Goal: Book appointment/travel/reservation

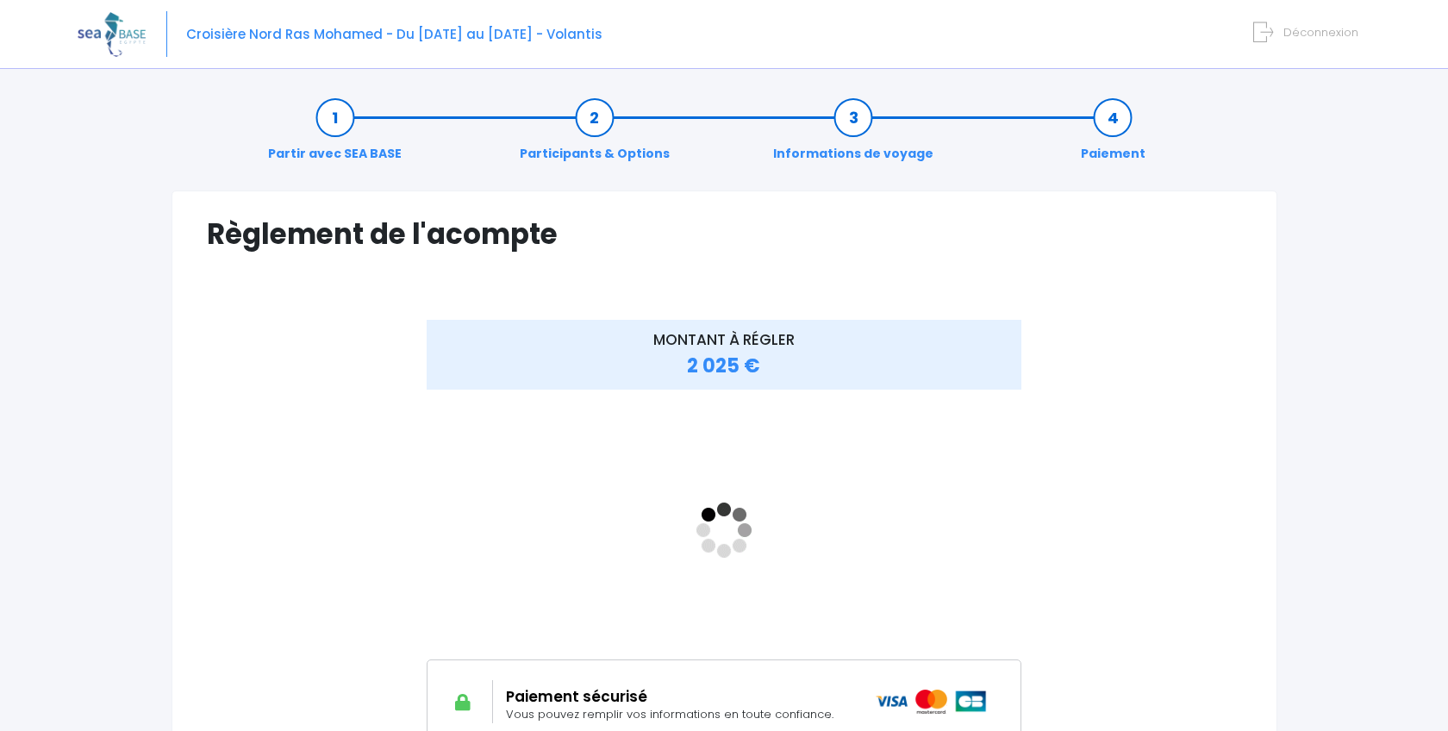
click at [141, 28] on img at bounding box center [112, 34] width 68 height 44
click at [116, 28] on img at bounding box center [112, 34] width 68 height 44
click at [340, 122] on link "Partir avec SEA BASE" at bounding box center [335, 136] width 151 height 54
click at [336, 127] on link "Partir avec SEA BASE" at bounding box center [335, 136] width 151 height 54
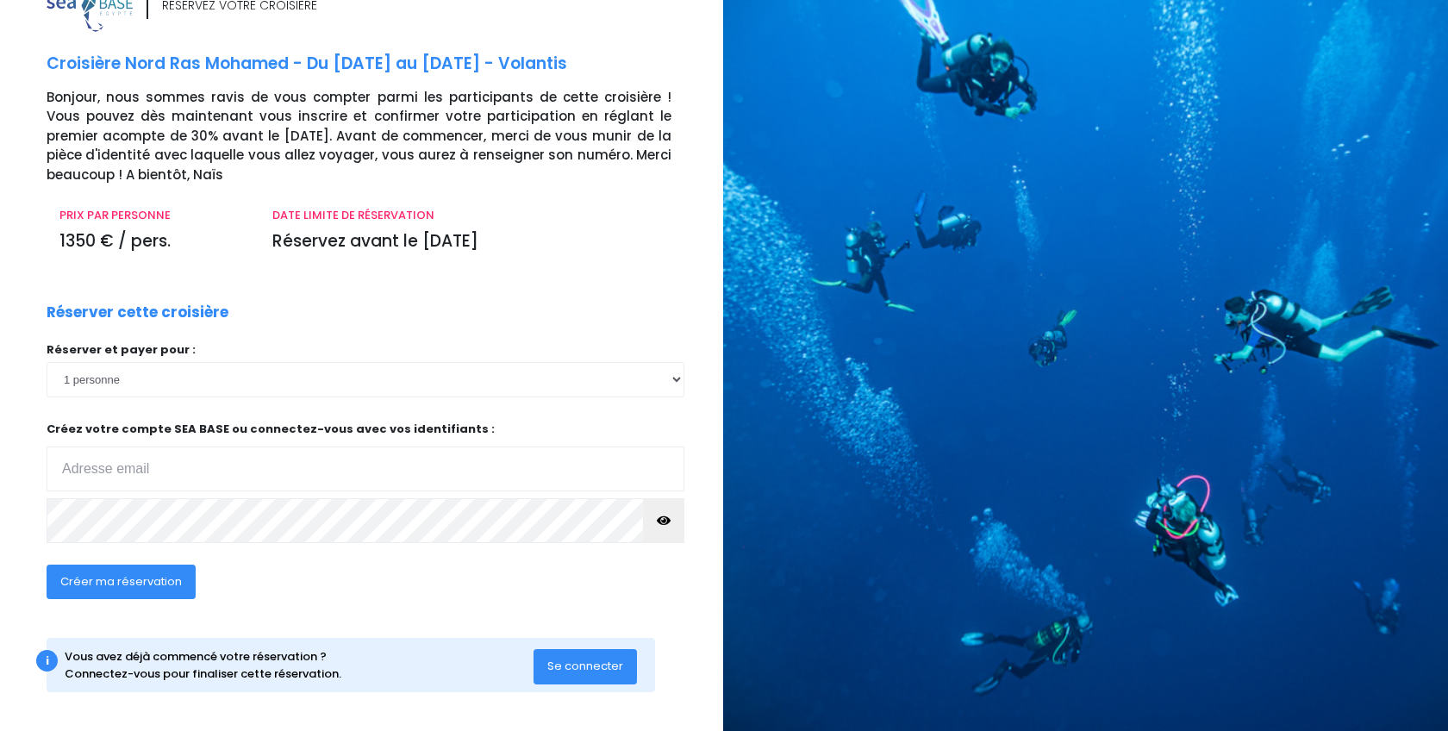
scroll to position [43, 1]
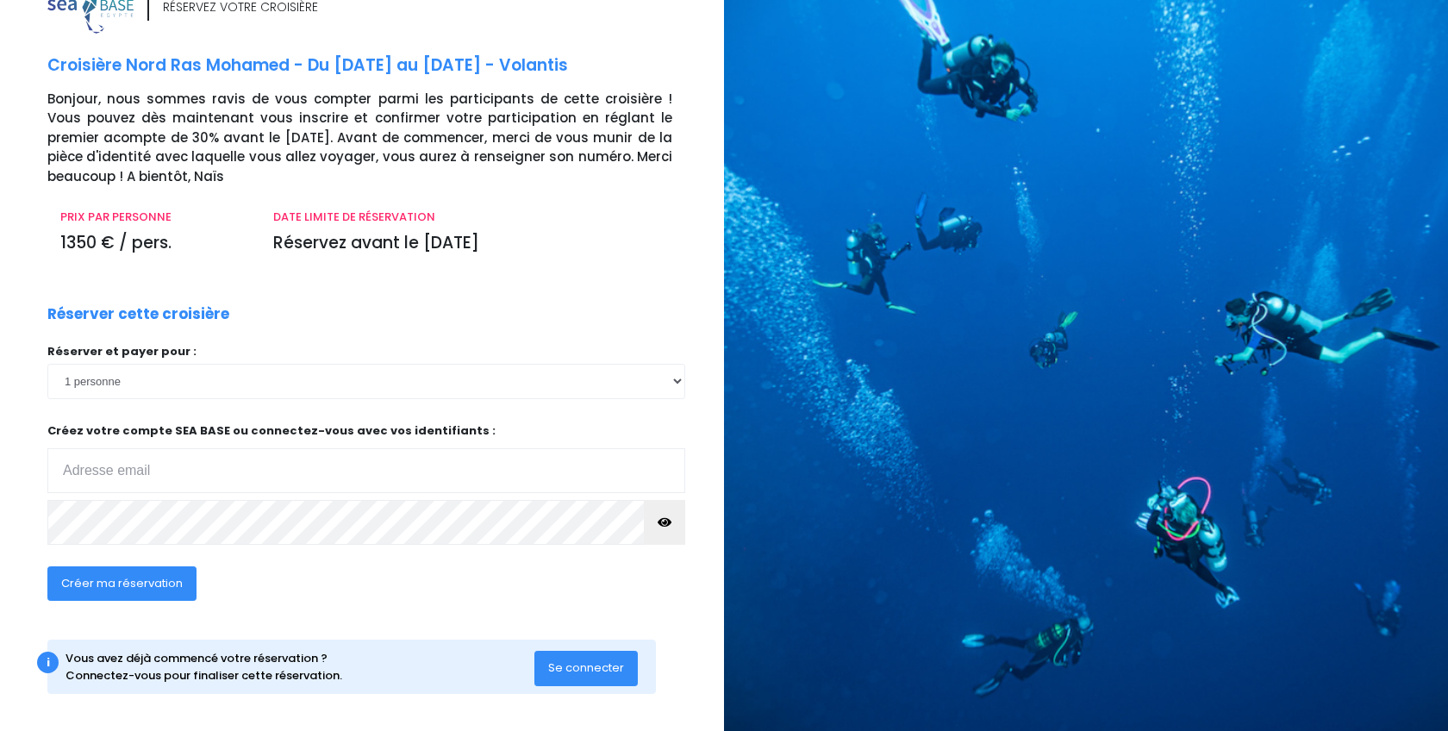
click at [255, 319] on div "Réserver cette croisière Réserver et payer pour : 1 personne 2 personnes 3 pers…" at bounding box center [366, 462] width 664 height 319
click at [109, 9] on img at bounding box center [90, 6] width 86 height 56
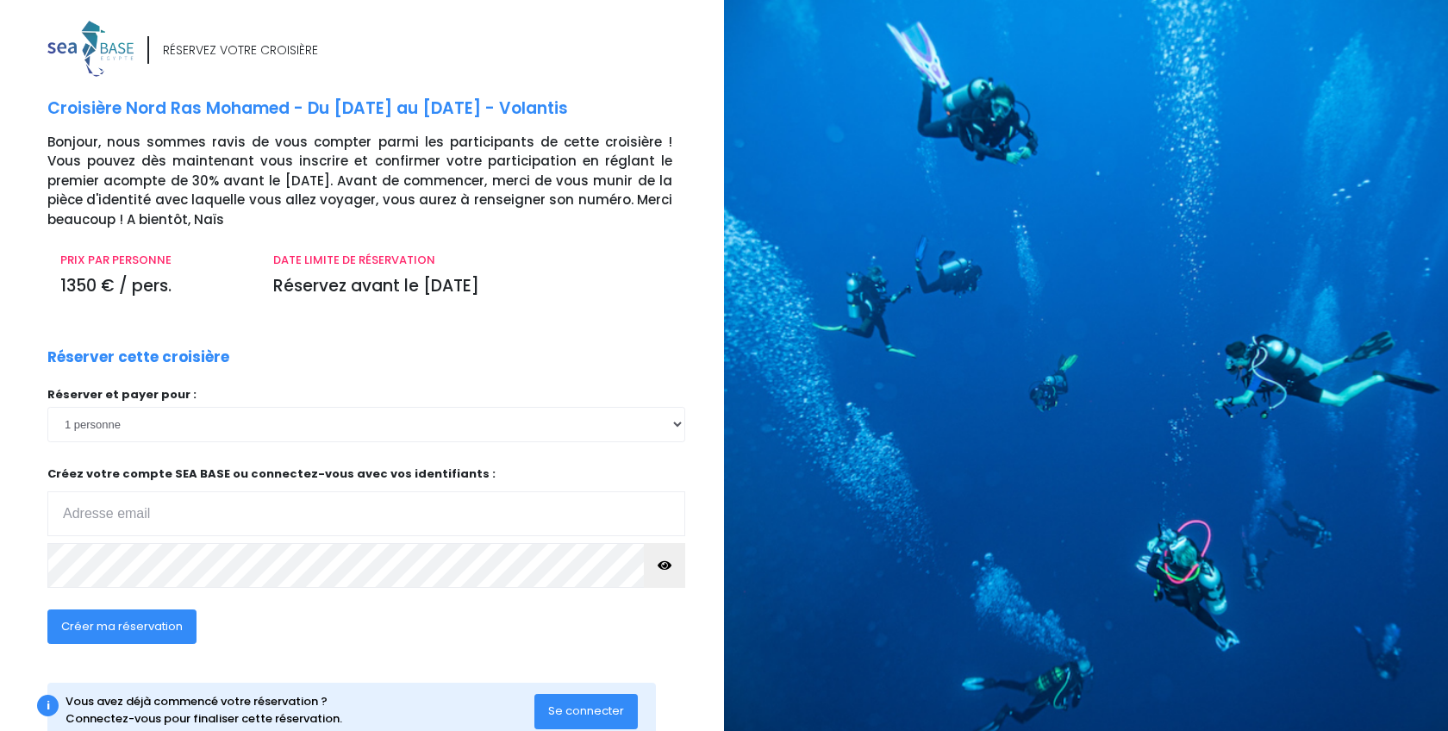
scroll to position [0, 0]
click at [87, 53] on img at bounding box center [90, 49] width 86 height 56
click at [82, 34] on img at bounding box center [90, 49] width 86 height 56
click at [446, 282] on p "Réservez avant le [DATE]" at bounding box center [472, 286] width 399 height 25
click at [420, 330] on div "RÉSERVEZ VOTRE CROISIÈRE Croisière Nord Ras Mohamed - Du 17/10/26 au 24/10/26 -…" at bounding box center [379, 396] width 690 height 751
